Goal: Transaction & Acquisition: Purchase product/service

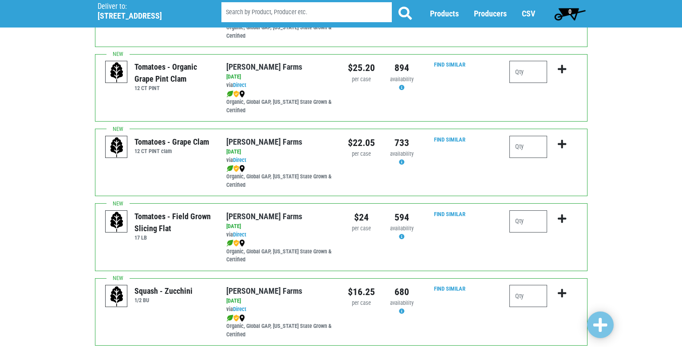
scroll to position [532, 0]
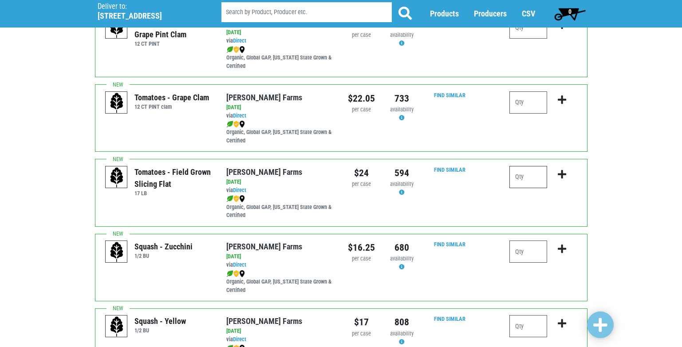
click at [519, 182] on input "number" at bounding box center [528, 177] width 38 height 22
type input "2"
click at [560, 179] on icon "submit" at bounding box center [561, 174] width 8 height 10
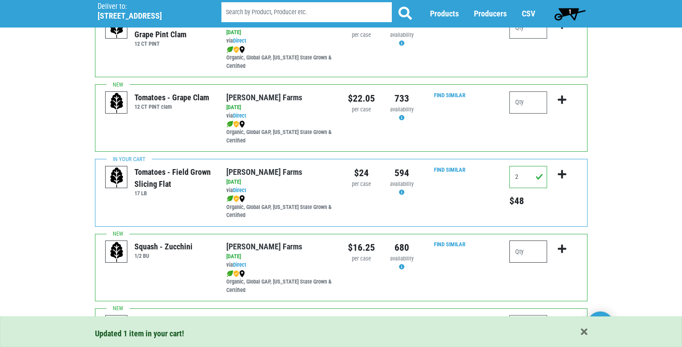
click at [532, 255] on input "number" at bounding box center [528, 251] width 38 height 22
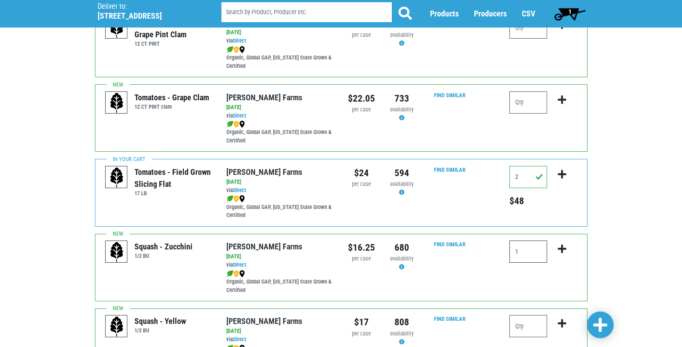
type input "1"
click at [563, 254] on icon "submit" at bounding box center [561, 249] width 8 height 10
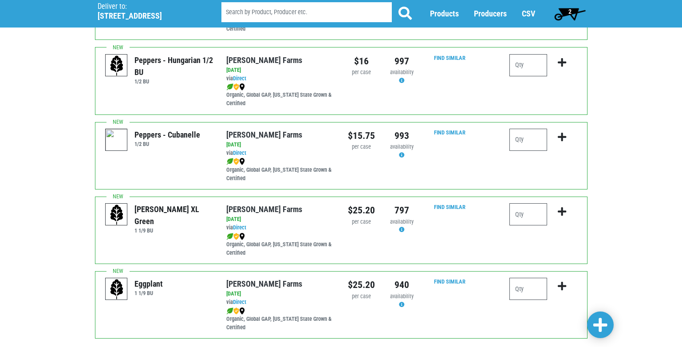
scroll to position [1242, 0]
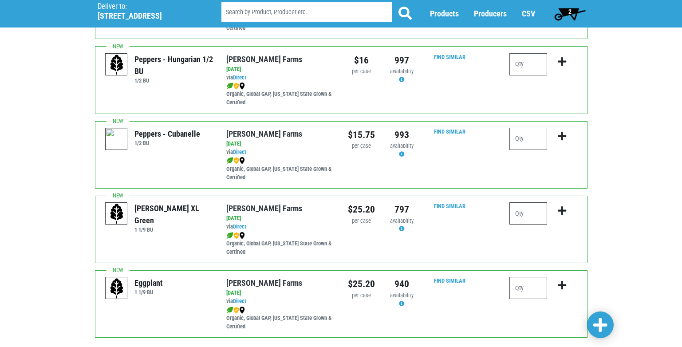
click at [518, 220] on input "number" at bounding box center [528, 213] width 38 height 22
type input "1"
click at [562, 216] on icon "submit" at bounding box center [561, 211] width 8 height 10
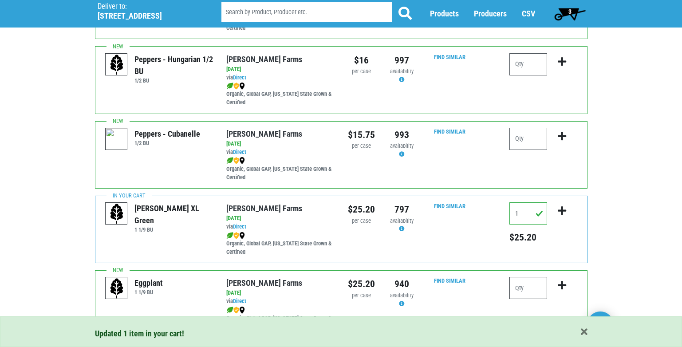
click at [530, 296] on input "number" at bounding box center [528, 288] width 38 height 22
type input "1"
click at [563, 290] on icon "submit" at bounding box center [561, 285] width 8 height 10
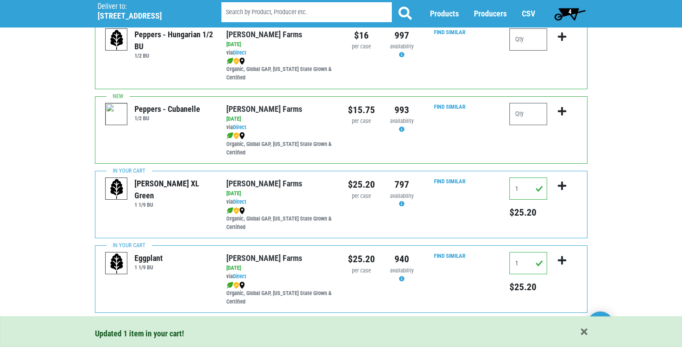
scroll to position [1296, 0]
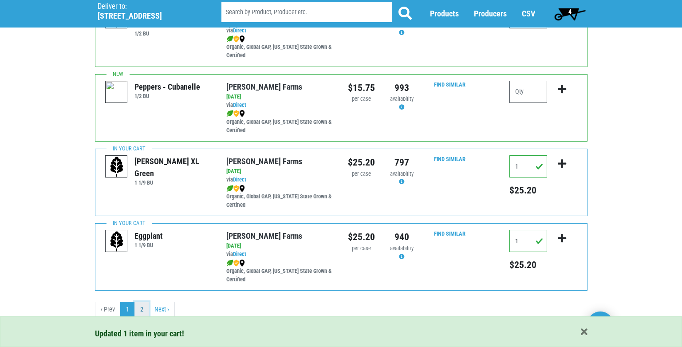
click at [145, 311] on link "2" at bounding box center [141, 310] width 15 height 16
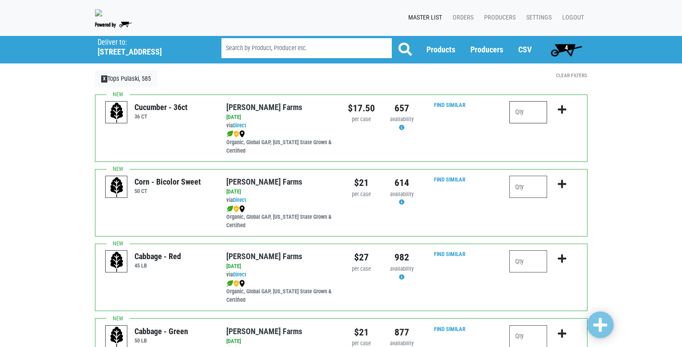
click at [518, 119] on input "number" at bounding box center [528, 112] width 38 height 22
type input "1"
click at [563, 114] on icon "submit" at bounding box center [561, 110] width 8 height 10
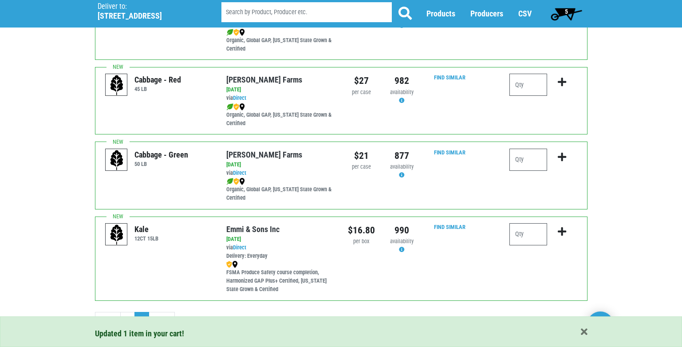
scroll to position [177, 0]
click at [517, 170] on input "number" at bounding box center [528, 159] width 38 height 22
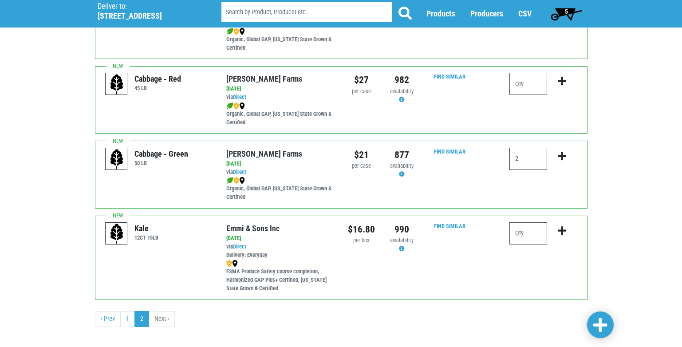
drag, startPoint x: 524, startPoint y: 167, endPoint x: 484, endPoint y: 165, distance: 40.0
click at [483, 165] on div "Cabbage - Green 50 [PERSON_NAME][GEOGRAPHIC_DATA] via Direct on [DATE] 50 LB UP…" at bounding box center [341, 174] width 492 height 67
type input "2"
click at [561, 161] on icon "submit" at bounding box center [561, 156] width 8 height 10
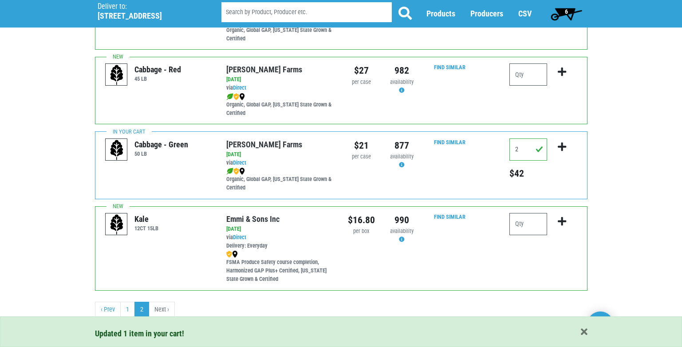
scroll to position [194, 0]
click at [569, 12] on span "6" at bounding box center [565, 14] width 39 height 18
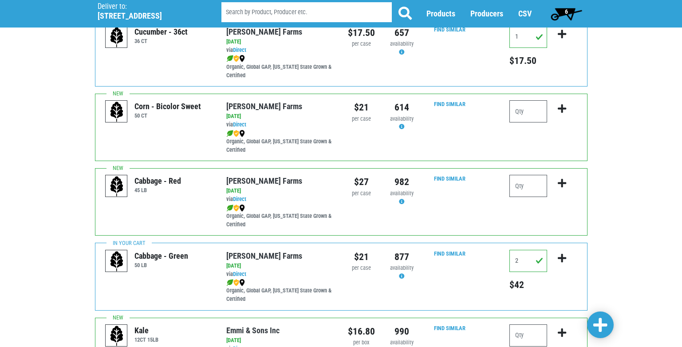
scroll to position [89, 0]
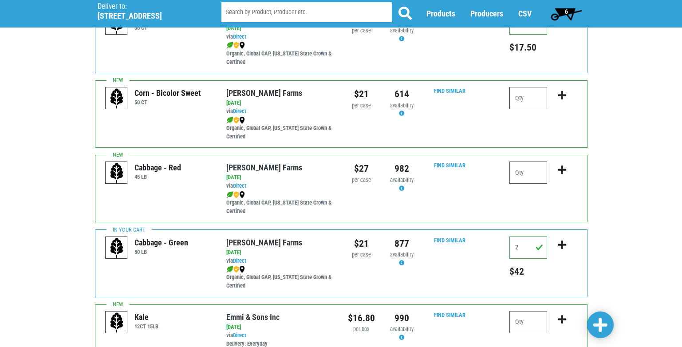
click at [521, 108] on input "number" at bounding box center [528, 98] width 38 height 22
type input "2"
click at [562, 100] on icon "submit" at bounding box center [561, 95] width 8 height 10
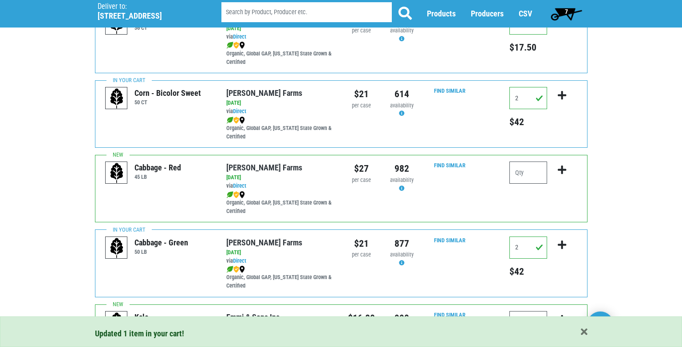
click at [565, 11] on span "7" at bounding box center [566, 11] width 3 height 7
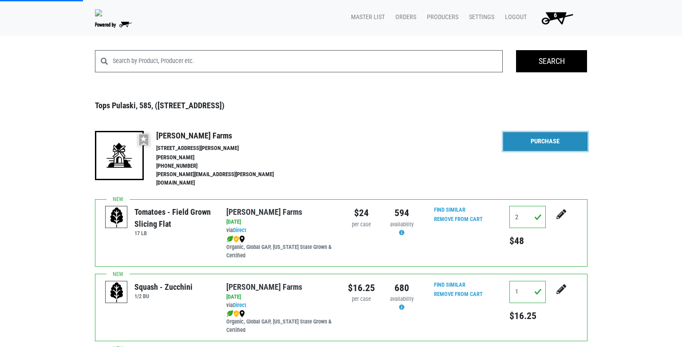
click at [556, 147] on link "Purchase" at bounding box center [545, 141] width 84 height 19
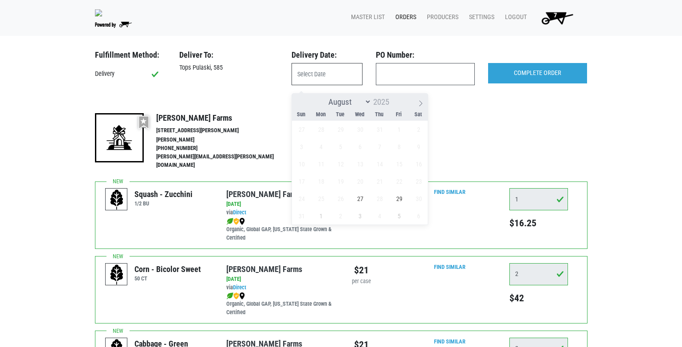
click at [326, 85] on input "text" at bounding box center [326, 74] width 71 height 22
click at [361, 200] on span "27" at bounding box center [359, 198] width 17 height 17
type input "[DATE]"
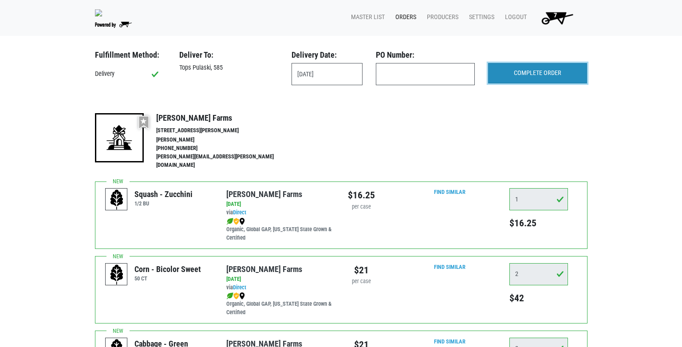
click at [552, 81] on input "COMPLETE ORDER" at bounding box center [537, 73] width 99 height 20
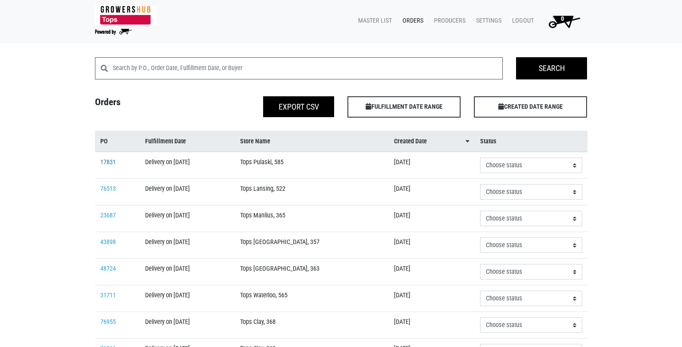
click at [114, 162] on link "17831" at bounding box center [108, 162] width 16 height 8
